Goal: Transaction & Acquisition: Book appointment/travel/reservation

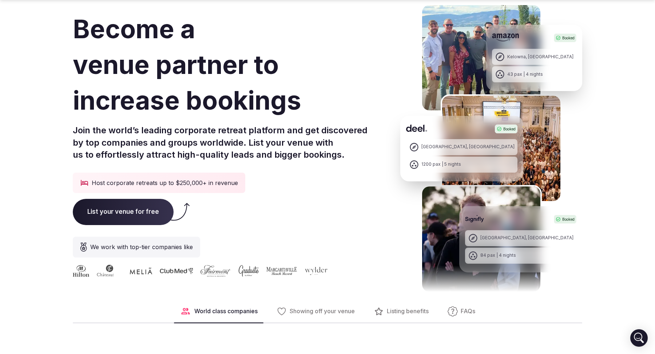
scroll to position [55, 0]
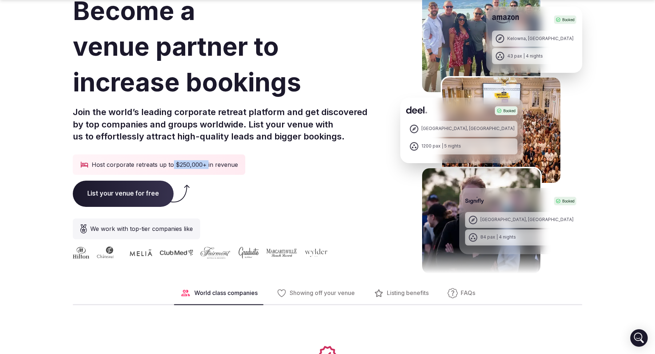
drag, startPoint x: 205, startPoint y: 161, endPoint x: 172, endPoint y: 161, distance: 32.8
click at [172, 161] on div "Host corporate retreats up to $250,000+ in revenue" at bounding box center [159, 164] width 173 height 20
click at [258, 199] on div "List your venue for free" at bounding box center [220, 194] width 295 height 26
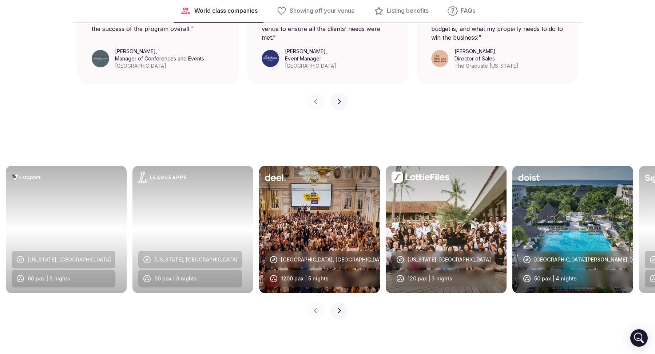
scroll to position [676, 0]
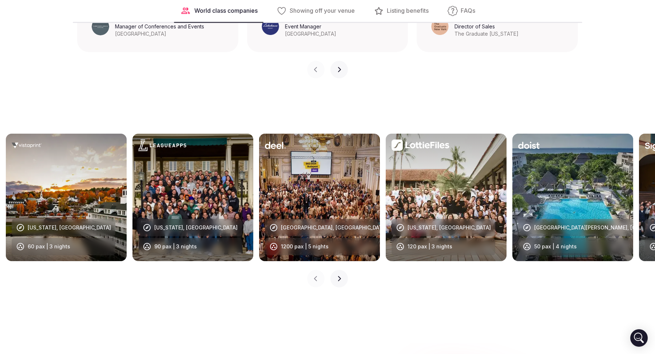
click at [336, 280] on icon "button" at bounding box center [339, 279] width 6 height 6
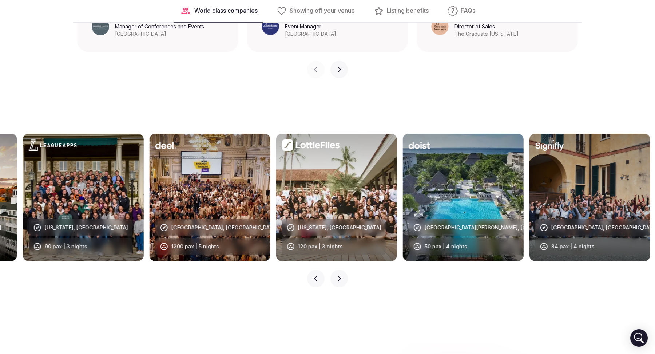
click at [336, 280] on icon "button" at bounding box center [339, 279] width 6 height 6
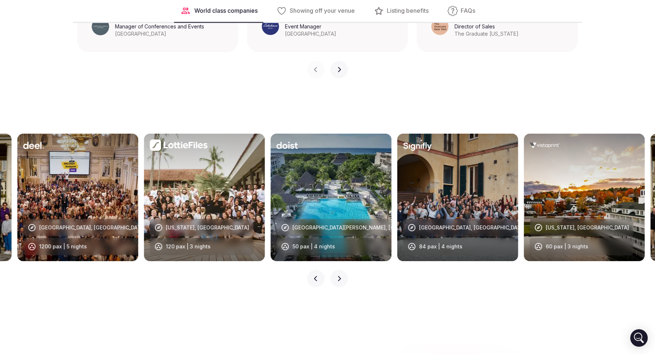
click at [336, 280] on icon "button" at bounding box center [339, 279] width 6 height 6
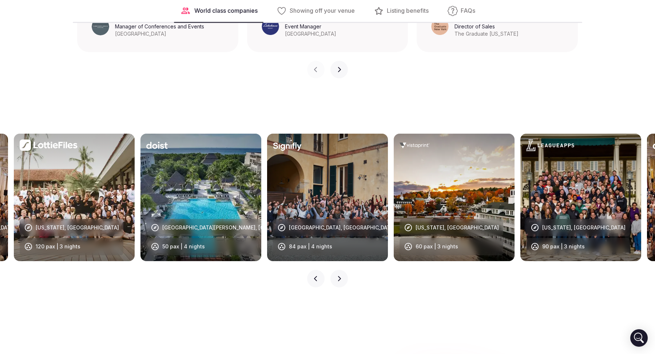
click at [340, 280] on icon "button" at bounding box center [339, 279] width 6 height 6
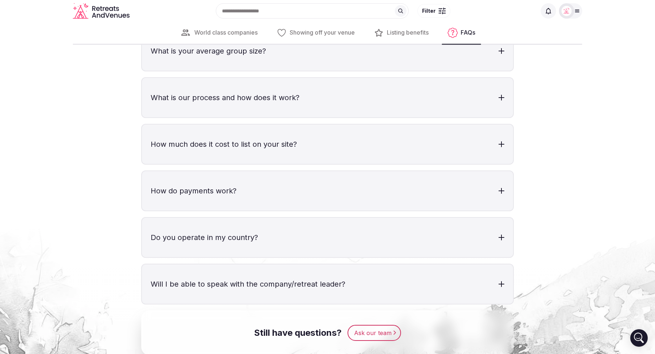
scroll to position [2119, 0]
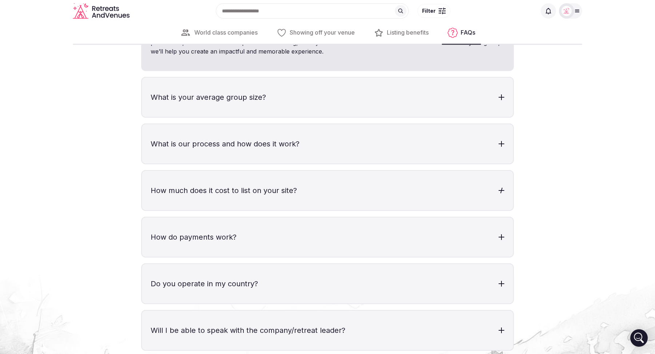
click at [487, 208] on h3 "How much does it cost to list on your site?" at bounding box center [327, 190] width 371 height 39
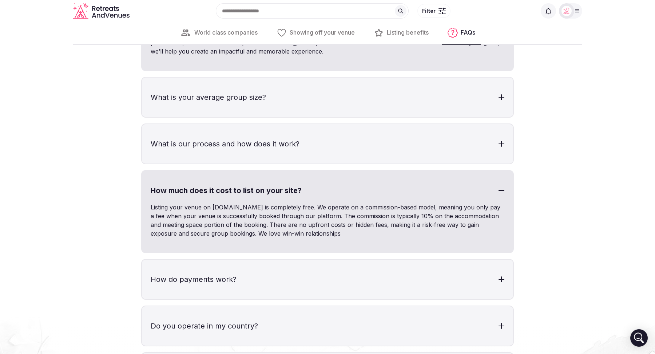
click at [490, 196] on h3 "How much does it cost to list on your site?" at bounding box center [327, 190] width 371 height 39
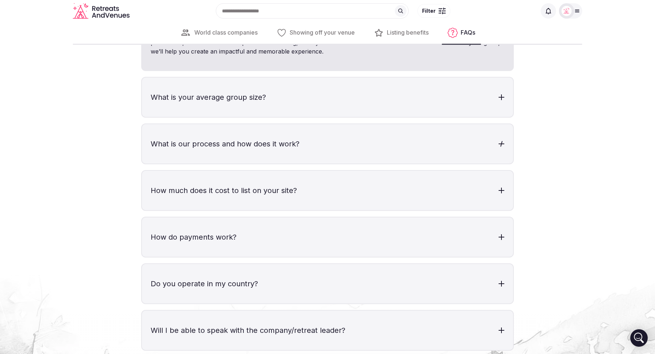
click at [490, 150] on h3 "What is our process and how does it work?" at bounding box center [327, 143] width 371 height 39
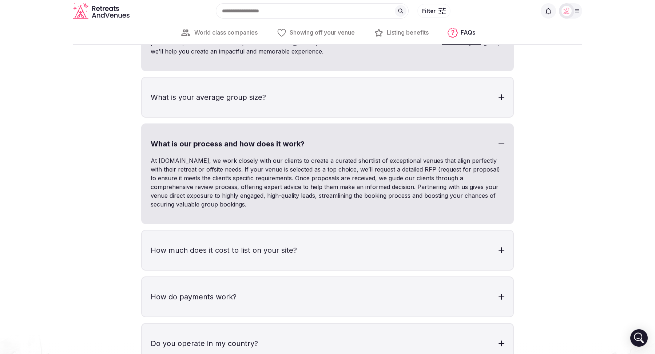
click at [447, 161] on h3 "What is our process and how does it work?" at bounding box center [327, 143] width 371 height 39
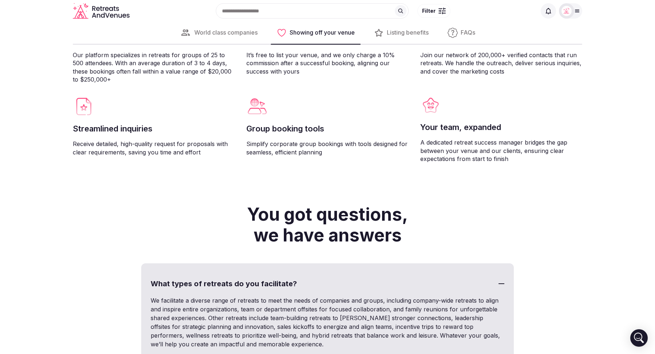
scroll to position [1113, 0]
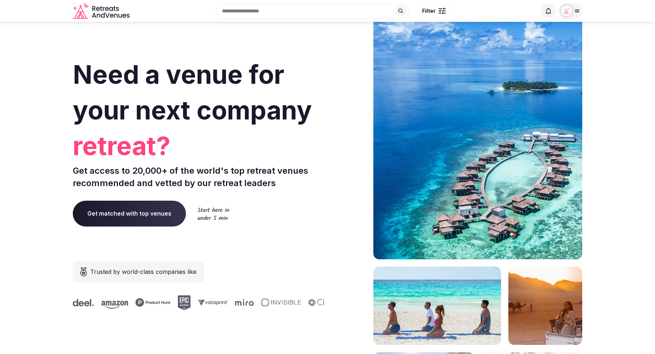
click at [257, 13] on input "text" at bounding box center [312, 10] width 193 height 15
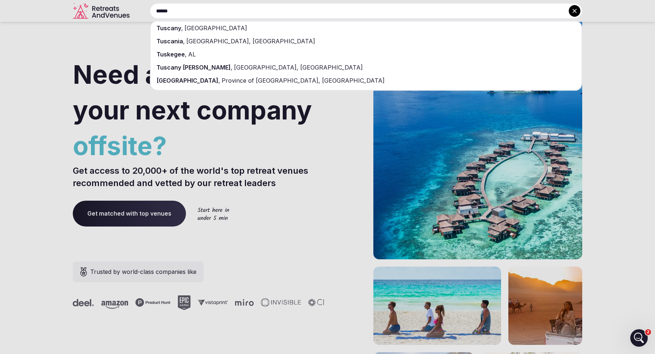
type input "******"
click at [240, 29] on div "Tuscany , Italy" at bounding box center [366, 27] width 431 height 13
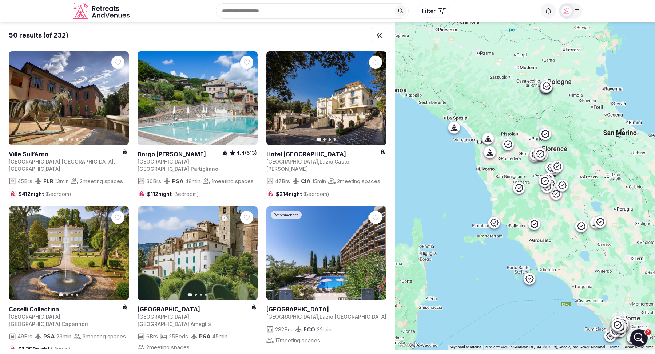
click at [579, 13] on icon at bounding box center [577, 11] width 6 height 6
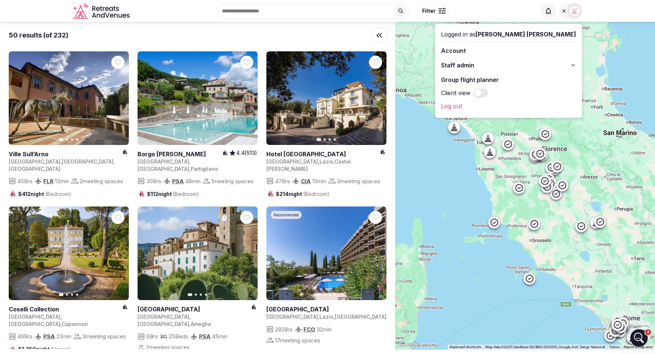
click at [575, 67] on icon at bounding box center [573, 65] width 6 height 6
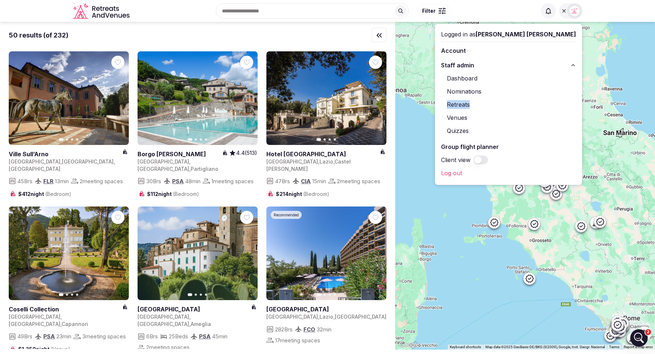
click at [426, 13] on span "Filter" at bounding box center [428, 10] width 13 height 7
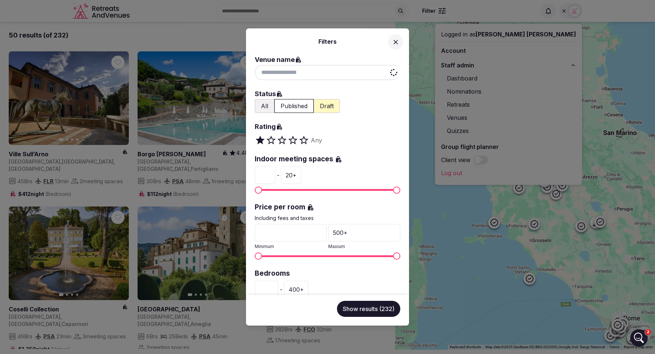
click at [292, 68] on input at bounding box center [328, 72] width 146 height 15
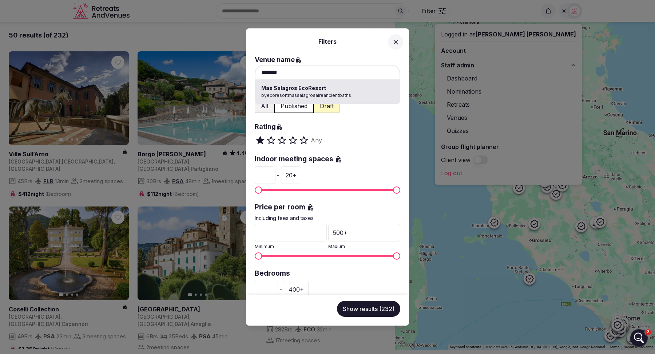
type input "**********"
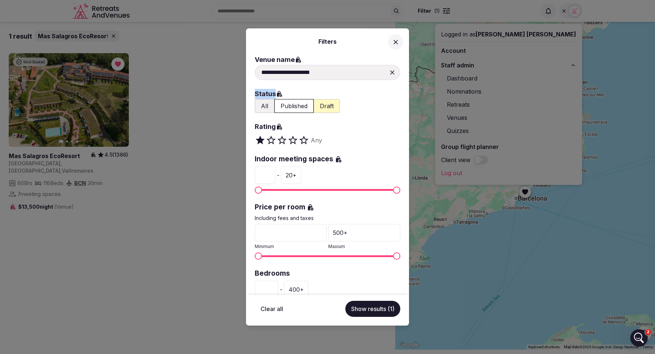
click at [395, 37] on button at bounding box center [395, 41] width 15 height 15
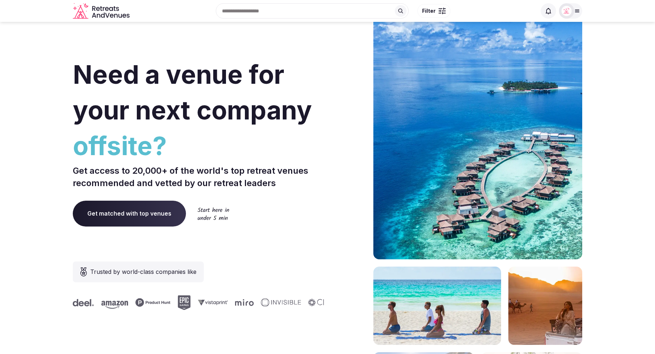
click at [581, 14] on div at bounding box center [570, 10] width 23 height 15
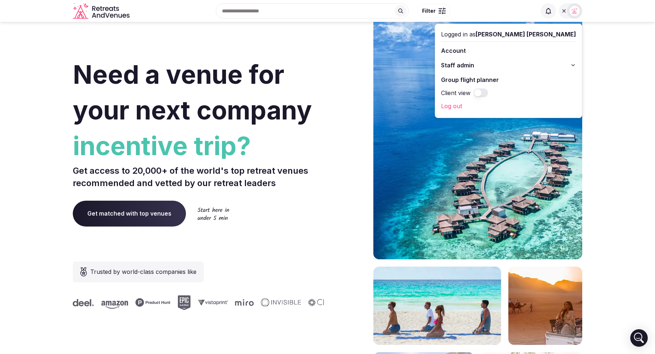
click at [575, 65] on icon at bounding box center [573, 65] width 6 height 6
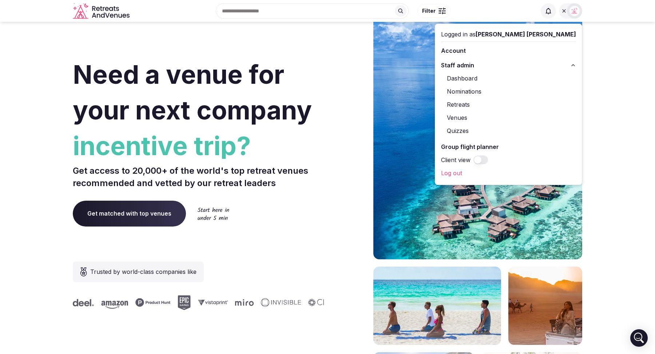
click at [516, 104] on link "Retreats" at bounding box center [508, 105] width 135 height 12
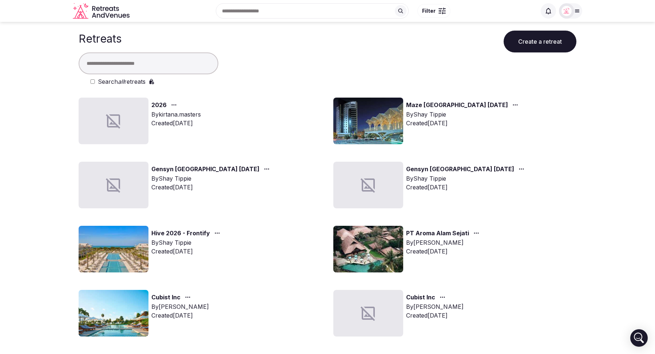
click at [123, 68] on input "text" at bounding box center [149, 63] width 140 height 22
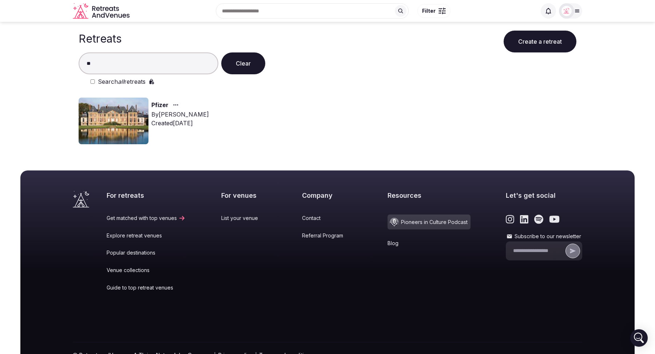
type input "*"
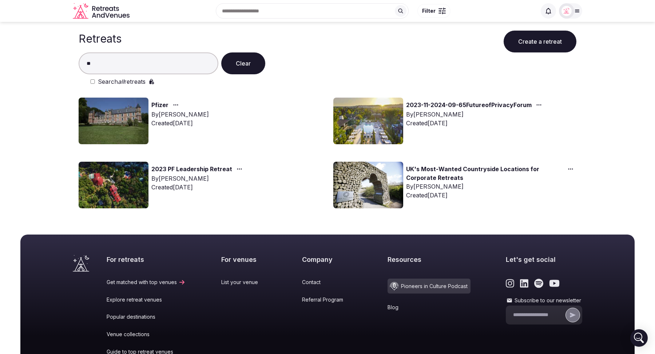
type input "**"
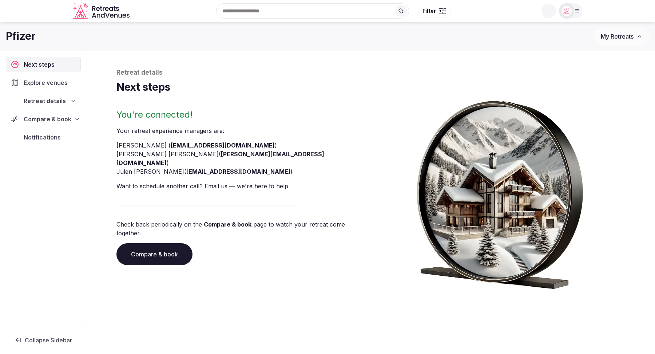
click at [156, 243] on link "Compare & book" at bounding box center [154, 254] width 76 height 22
